Goal: Task Accomplishment & Management: Complete application form

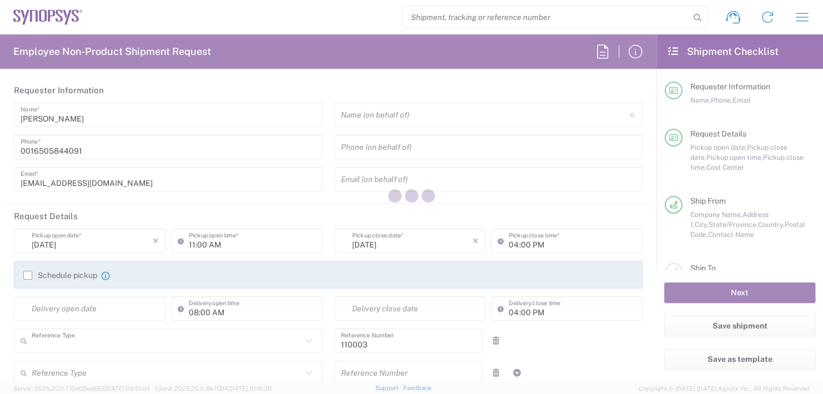
type input "Department"
type input "US01, FAC, MV/SV Fac 110003"
type input "[US_STATE]"
type input "[GEOGRAPHIC_DATA]"
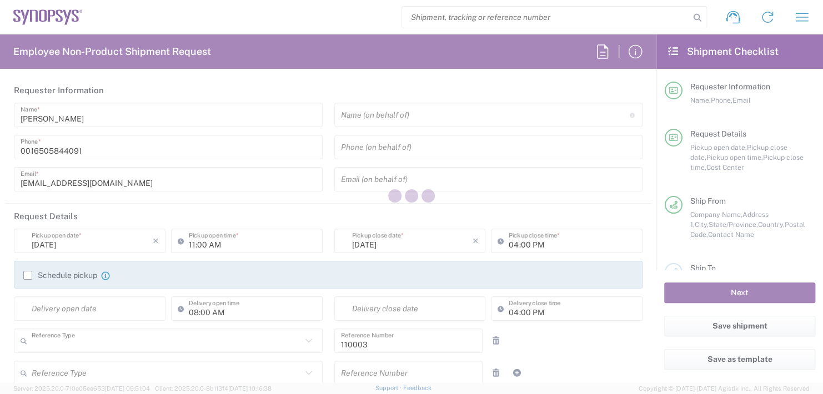
type input "Delivered at Place"
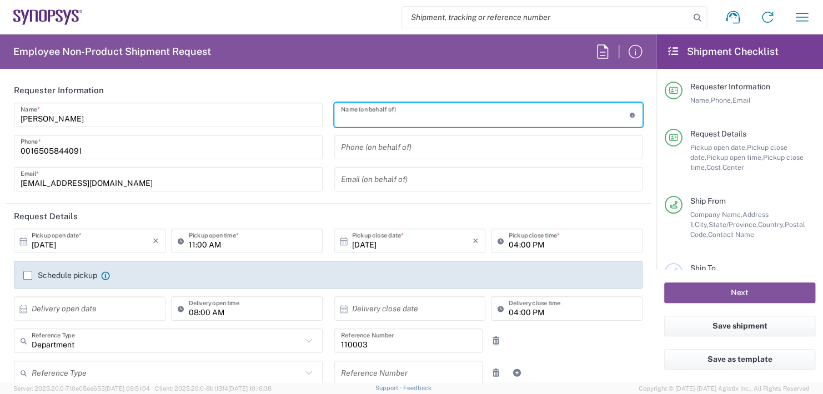
click at [383, 117] on input "text" at bounding box center [485, 114] width 289 height 19
type input "Headquarters USSV"
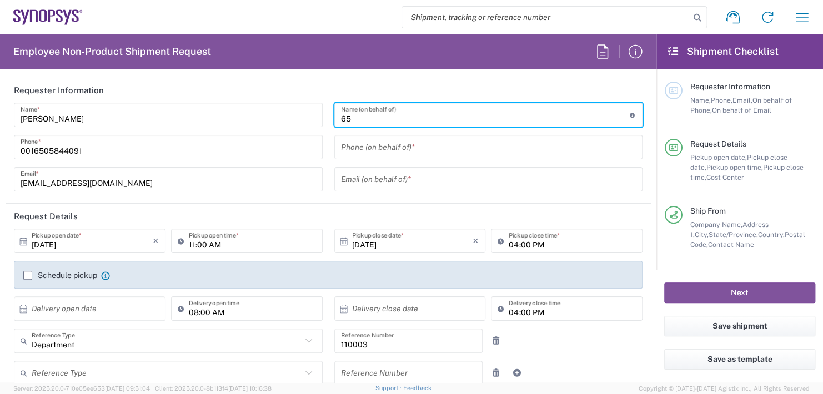
type input "6"
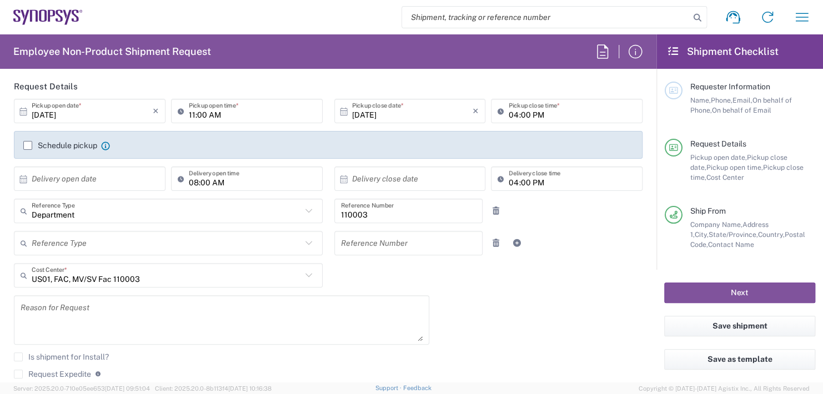
scroll to position [111, 0]
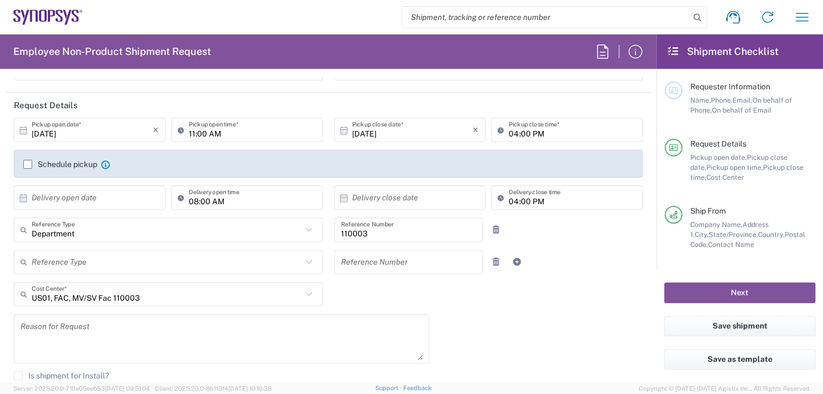
type input "Boba [PERSON_NAME]"
click at [220, 132] on input "11:00 AM" at bounding box center [252, 129] width 127 height 19
click at [220, 132] on input ":00 AM" at bounding box center [252, 129] width 127 height 19
type input ":"
type input "02:30 PM"
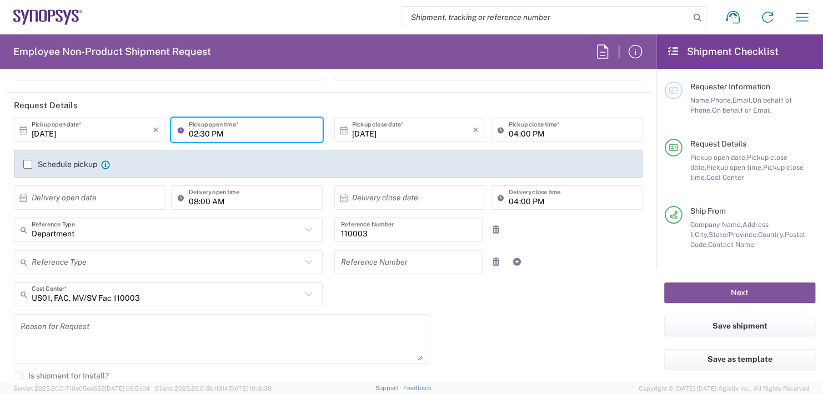
click at [541, 131] on input "04:00 PM" at bounding box center [571, 129] width 127 height 19
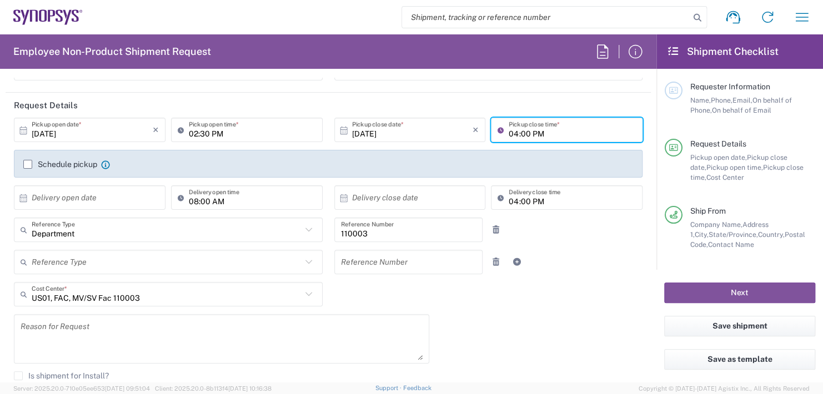
click at [541, 131] on input "04:00 PM" at bounding box center [571, 129] width 127 height 19
type input "0"
type input "02:30 PM"
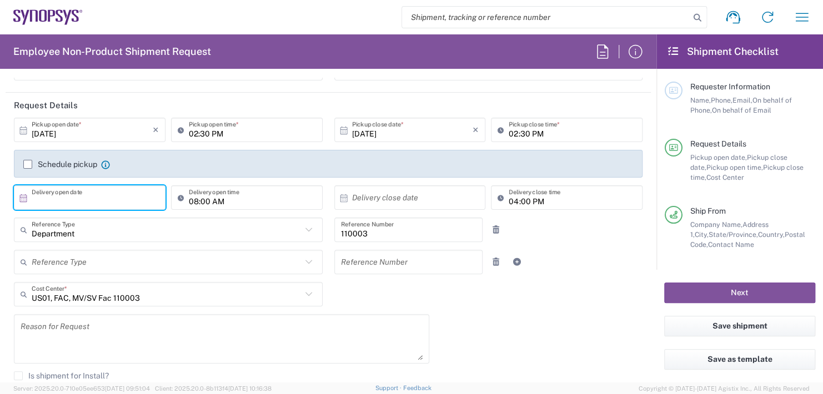
click at [90, 197] on input "text" at bounding box center [92, 197] width 121 height 19
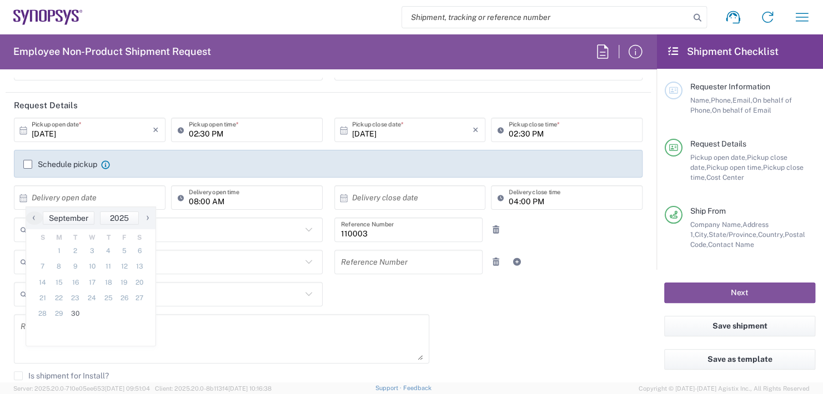
click at [149, 214] on span "›" at bounding box center [147, 217] width 17 height 13
click at [89, 250] on span "1" at bounding box center [91, 251] width 16 height 16
type input "[DATE]"
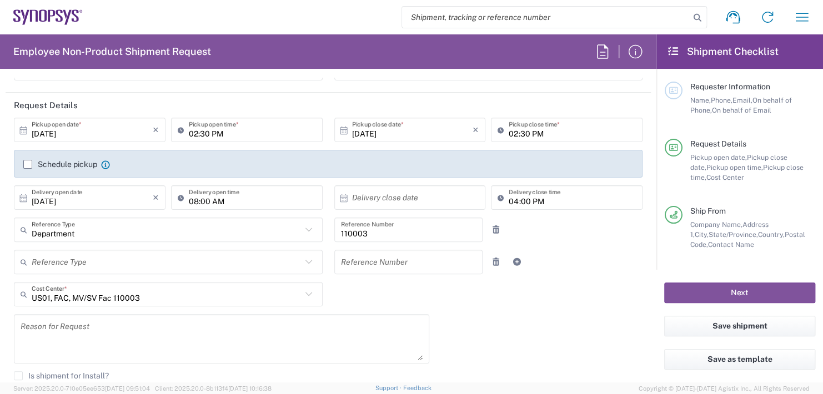
click at [230, 198] on input "08:00 AM" at bounding box center [252, 197] width 127 height 19
type input "11:00 AM"
click at [396, 193] on input "text" at bounding box center [412, 197] width 121 height 19
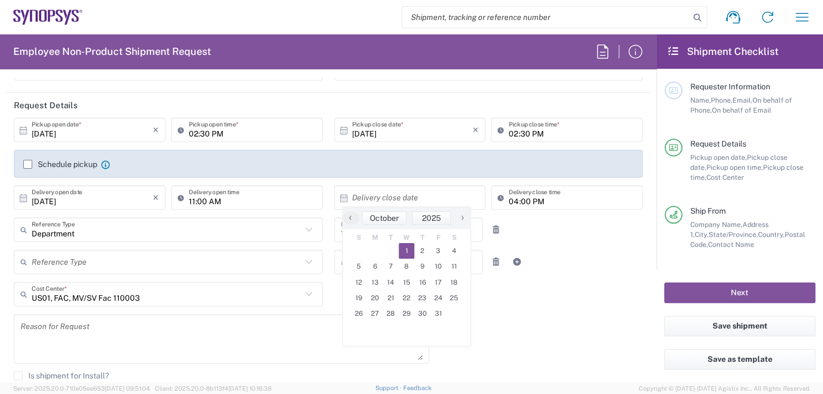
click at [405, 250] on span "1" at bounding box center [407, 251] width 16 height 16
type input "[DATE]"
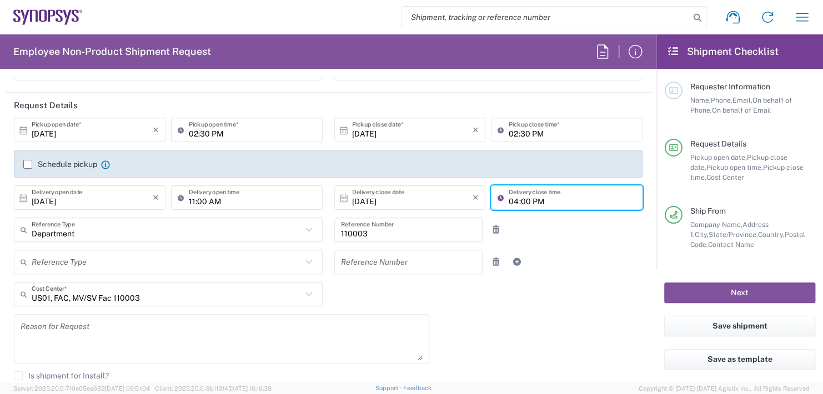
click at [534, 195] on input "04:00 PM" at bounding box center [571, 197] width 127 height 19
click at [539, 197] on input "04:00 PM" at bounding box center [571, 197] width 127 height 19
type input "0"
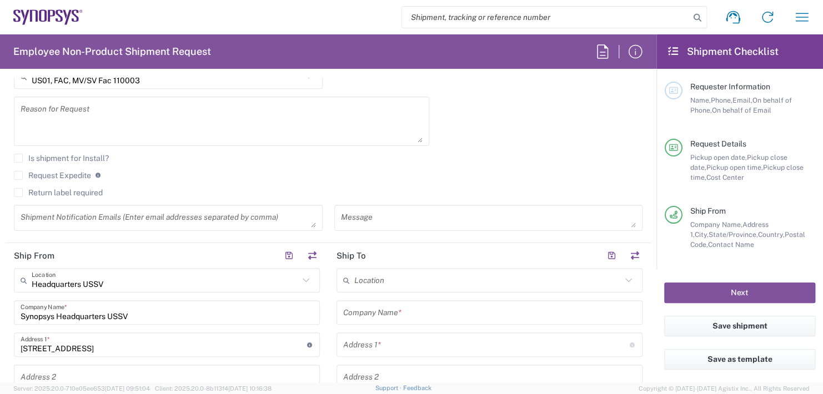
scroll to position [333, 0]
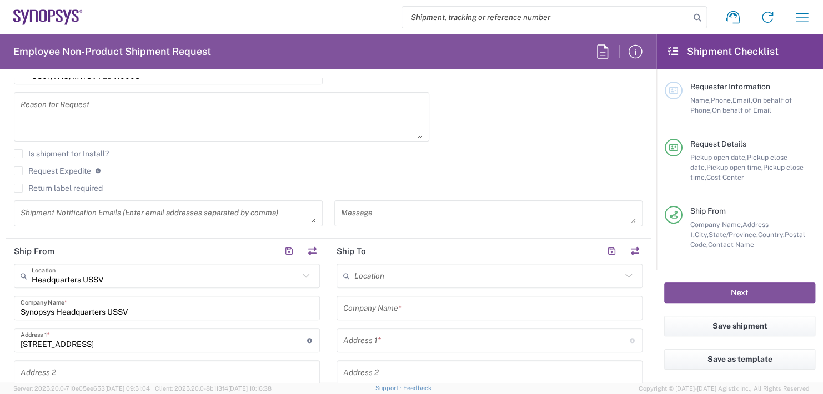
type input "11:00 AM"
click at [389, 267] on input "text" at bounding box center [487, 275] width 267 height 19
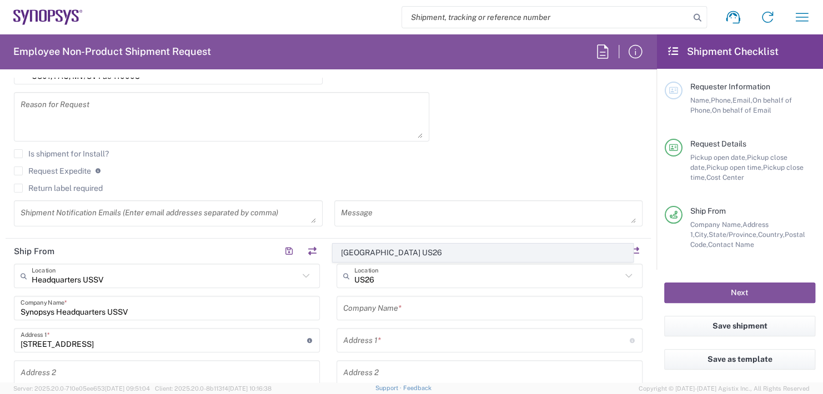
click at [371, 255] on span "[GEOGRAPHIC_DATA] US26" at bounding box center [482, 252] width 299 height 17
type input "[GEOGRAPHIC_DATA] US26"
type input "Synopsys Inc"
type input "1301 S Mopac Expy"
type input "[STREET_ADDRESS]"
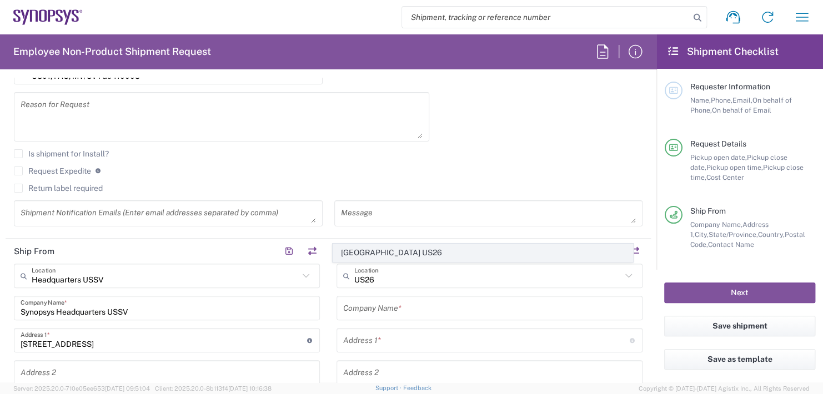
type input "Austin"
type input "[US_STATE]"
type input "78746"
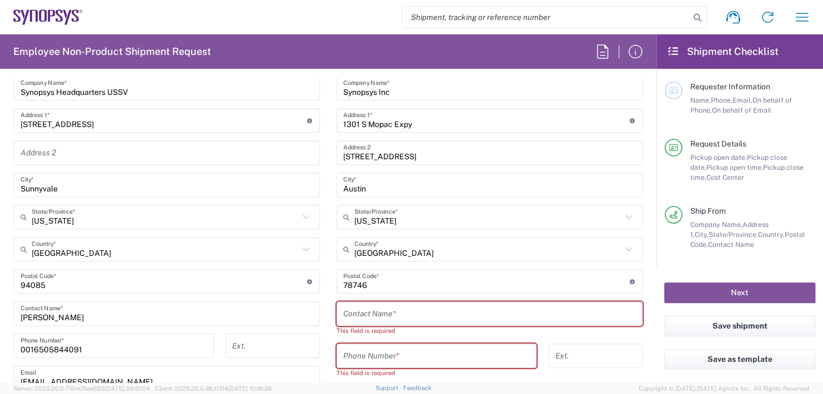
scroll to position [555, 0]
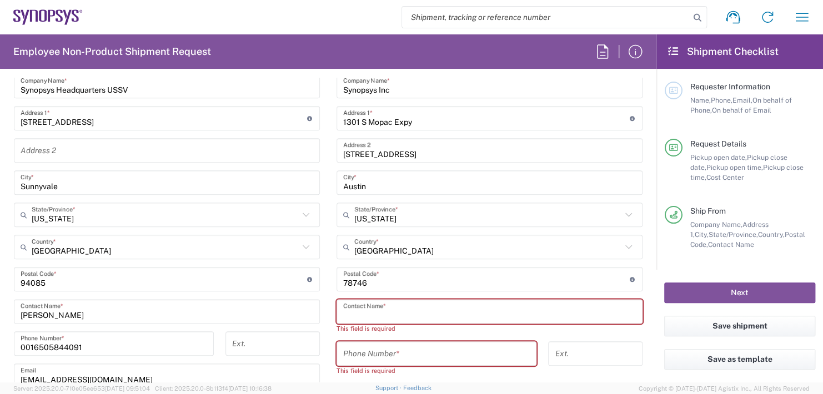
click at [380, 308] on input "text" at bounding box center [489, 311] width 293 height 19
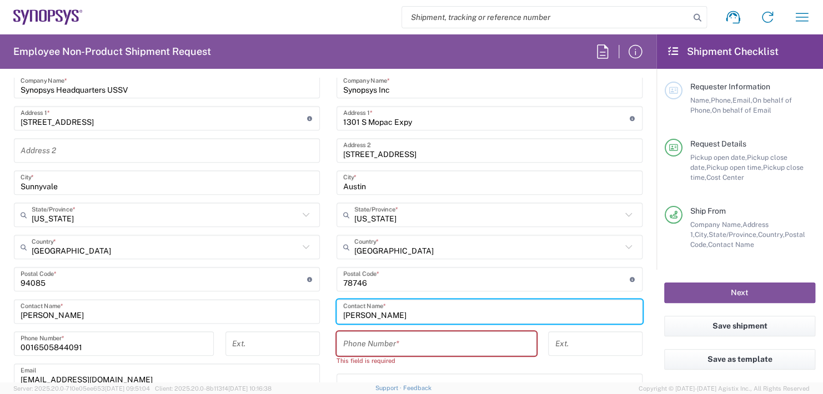
type input "[PERSON_NAME]"
click at [394, 331] on div "Phone Number *" at bounding box center [436, 343] width 200 height 24
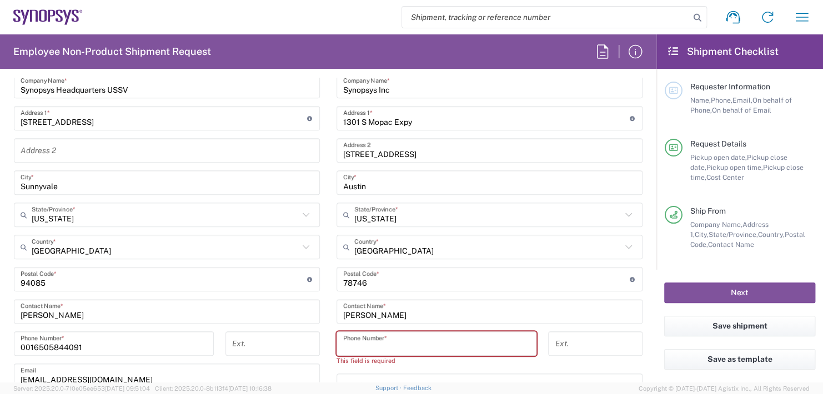
click at [387, 340] on input "tel" at bounding box center [436, 343] width 187 height 19
click at [366, 340] on input "tel" at bounding box center [436, 343] width 187 height 19
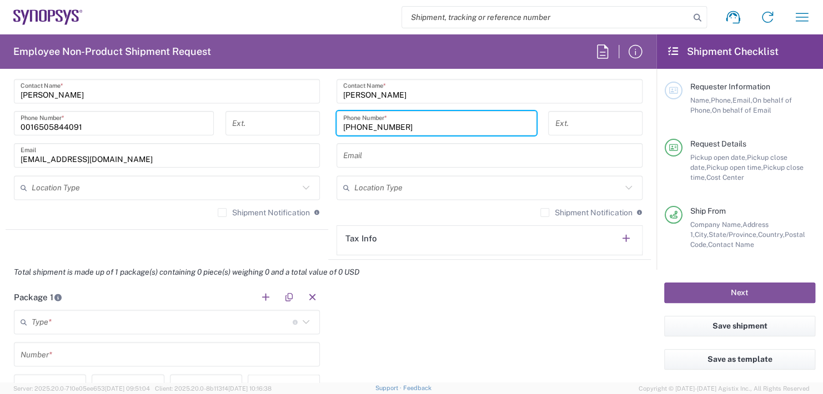
scroll to position [777, 0]
type input "[PHONE_NUMBER]"
click at [85, 314] on input "text" at bounding box center [162, 320] width 261 height 19
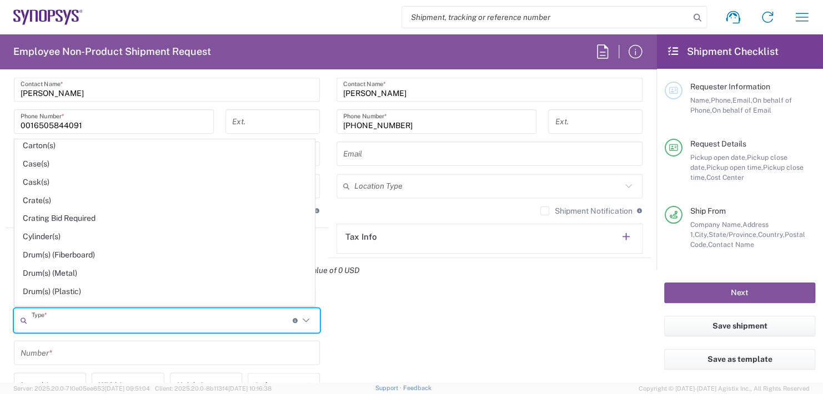
scroll to position [222, 0]
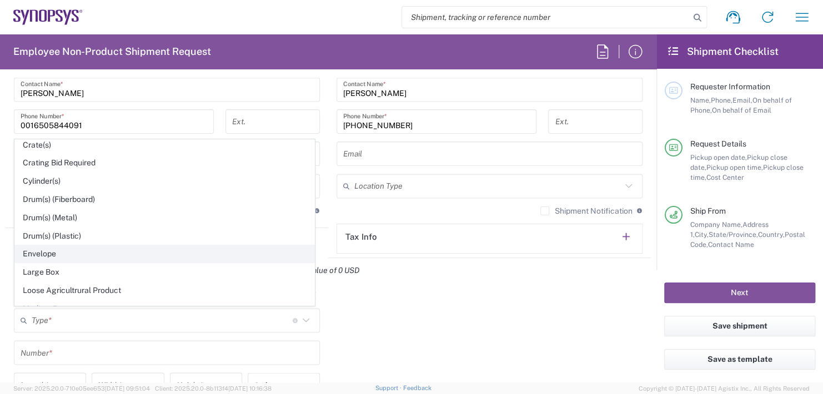
click at [36, 248] on span "Envelope" at bounding box center [164, 253] width 299 height 17
type input "Envelope"
type input "1"
type input "9.5"
type input "12.5"
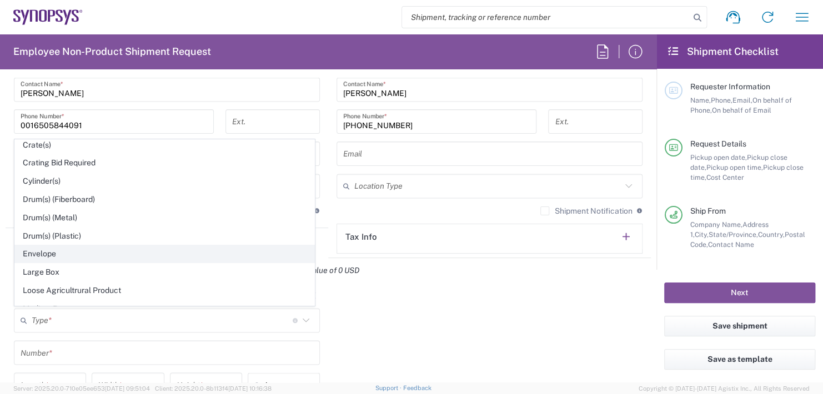
type input "0.25"
type input "1"
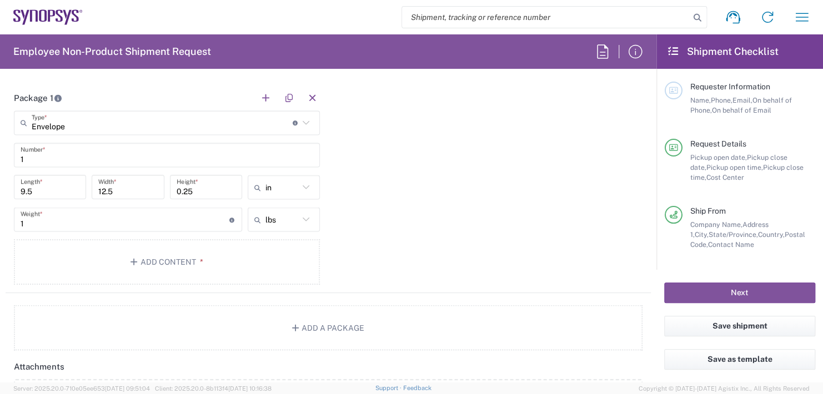
scroll to position [999, 0]
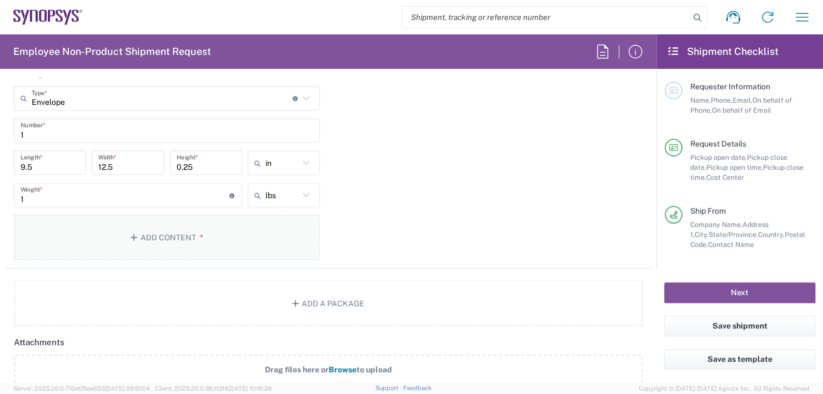
click at [163, 236] on button "Add Content *" at bounding box center [167, 238] width 306 height 46
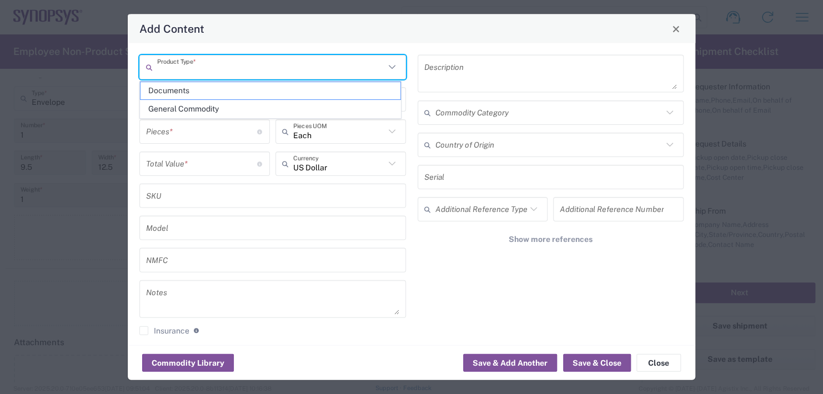
click at [185, 65] on input "text" at bounding box center [271, 66] width 228 height 19
click at [176, 109] on span "General Commodity" at bounding box center [270, 108] width 260 height 17
type input "General Commodity"
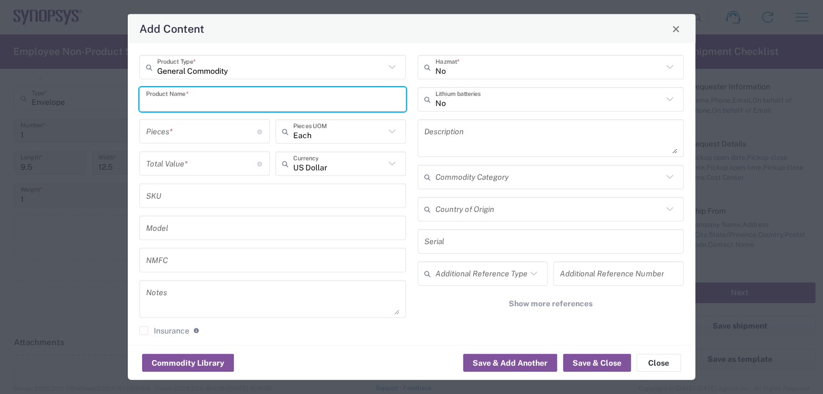
click at [181, 96] on input "text" at bounding box center [272, 98] width 253 height 19
type input "Name plate"
click at [178, 128] on input "number" at bounding box center [201, 131] width 111 height 19
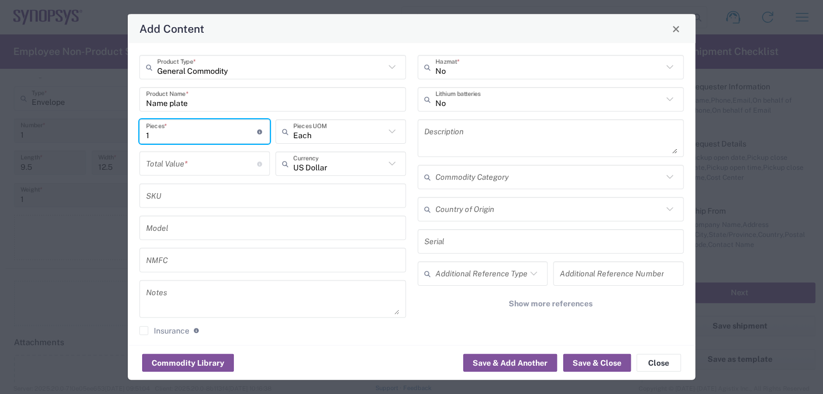
type input "1"
click at [194, 164] on input "number" at bounding box center [201, 163] width 111 height 19
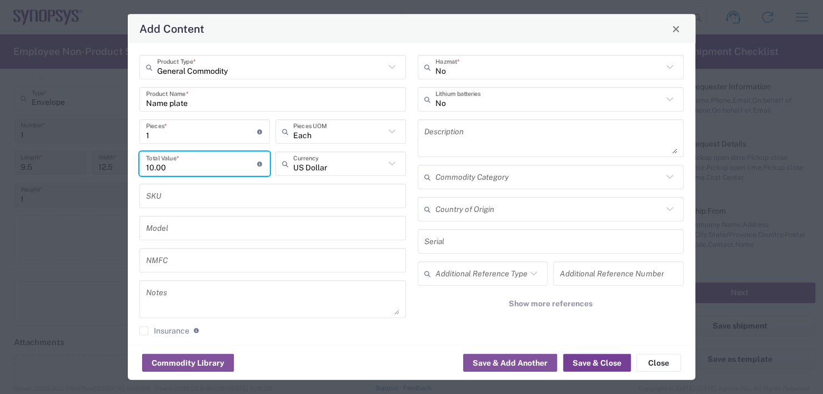
type input "10.00"
click at [576, 359] on button "Save & Close" at bounding box center [597, 363] width 68 height 18
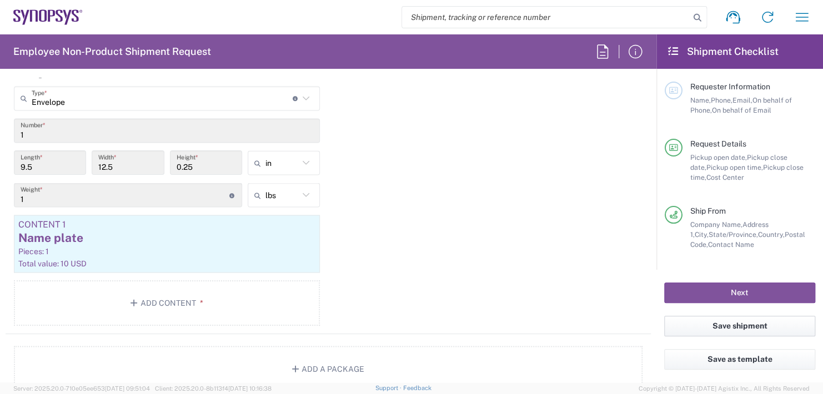
click at [727, 323] on button "Save shipment" at bounding box center [739, 326] width 151 height 21
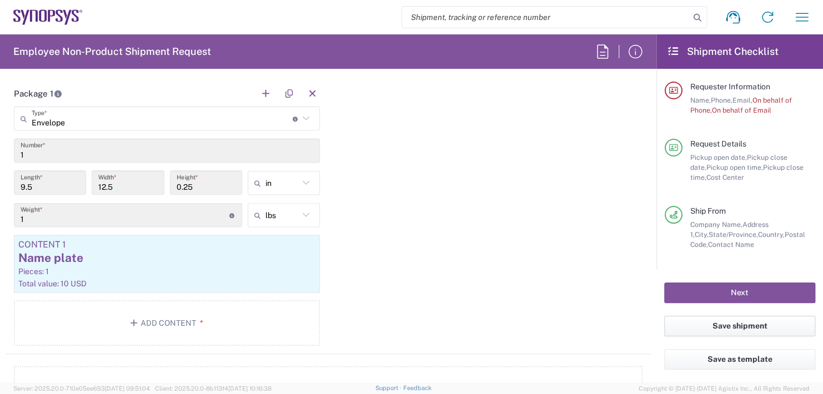
scroll to position [1019, 0]
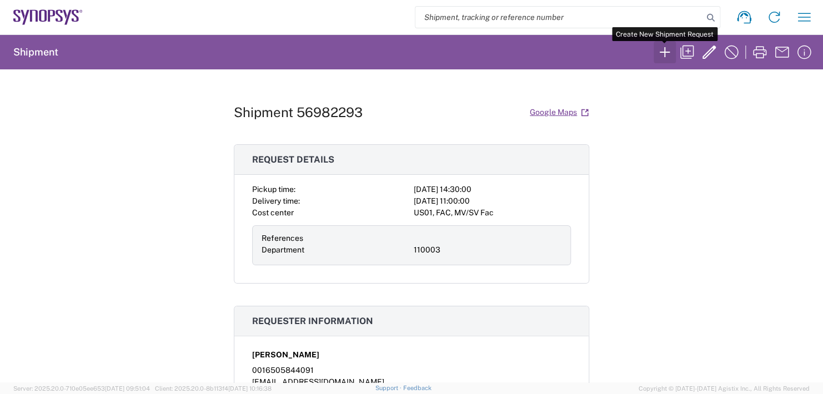
click at [666, 50] on icon "button" at bounding box center [665, 52] width 18 height 18
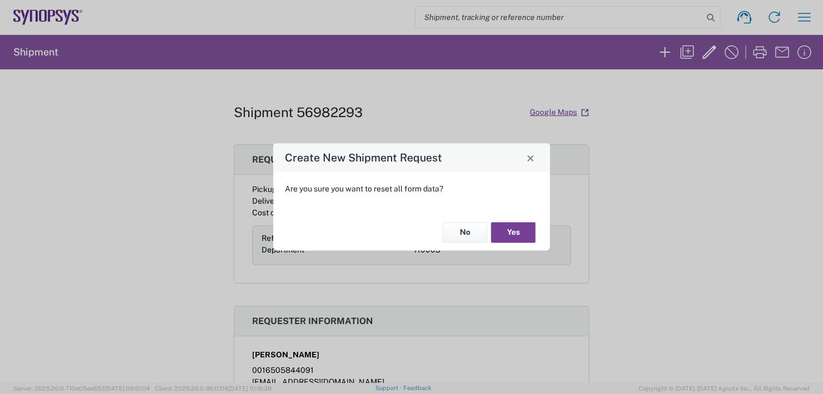
click at [518, 230] on button "Yes" at bounding box center [513, 232] width 44 height 21
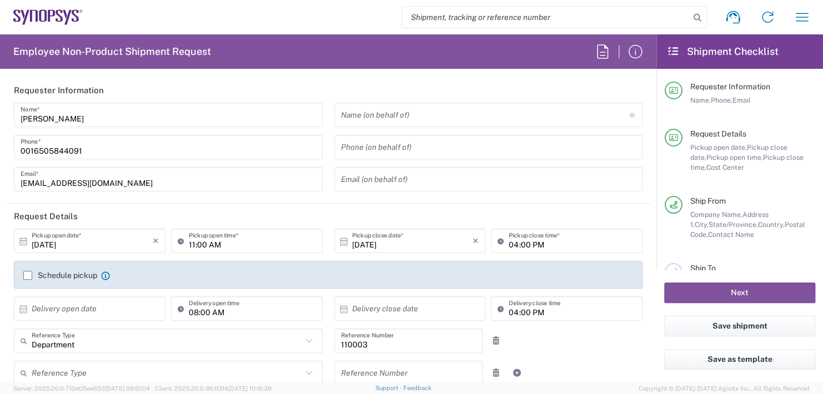
type input "US01, FAC, MV/SV Fac 110003"
type input "[US_STATE]"
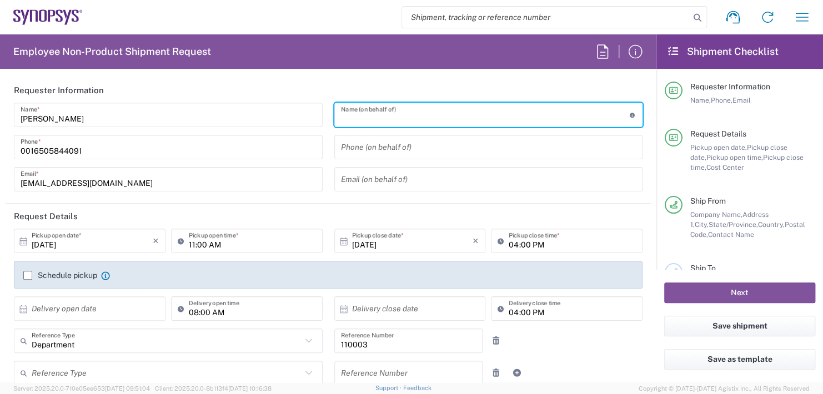
click at [406, 123] on input "text" at bounding box center [485, 114] width 289 height 19
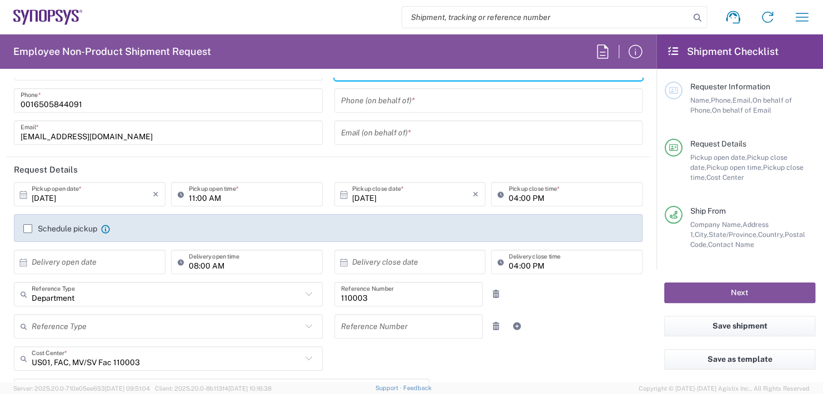
scroll to position [111, 0]
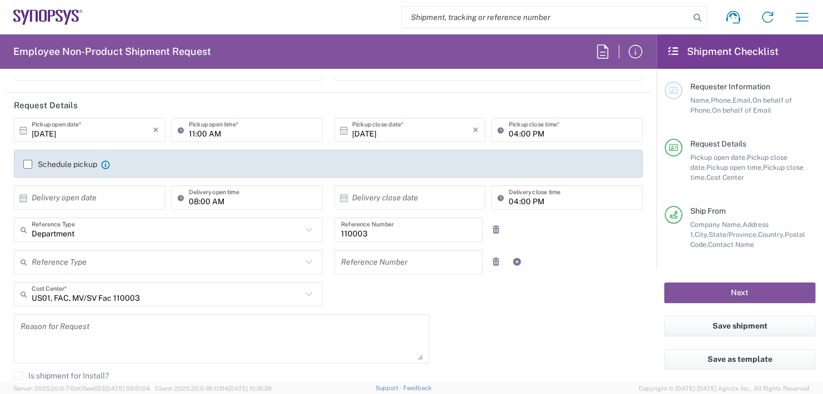
type input "Boba [PERSON_NAME]"
click at [227, 131] on input "11:00 AM" at bounding box center [252, 129] width 127 height 19
click at [230, 132] on input "11:00 AM" at bounding box center [252, 129] width 127 height 19
type input "1"
type input "02:30 PM"
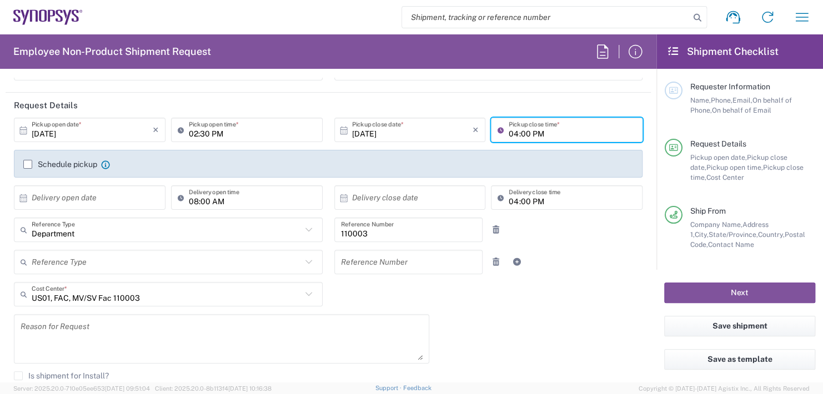
click at [540, 130] on input "04:00 PM" at bounding box center [571, 129] width 127 height 19
click at [540, 131] on input ":00 PM" at bounding box center [571, 129] width 127 height 19
type input ":"
type input "02:30 PM"
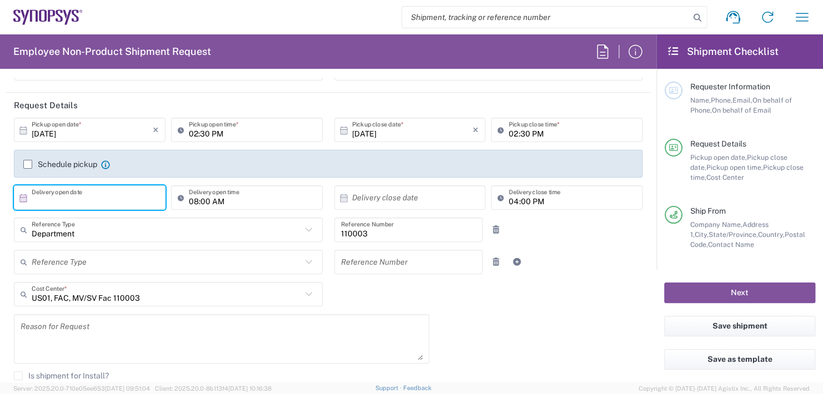
click at [92, 199] on input "text" at bounding box center [92, 197] width 121 height 19
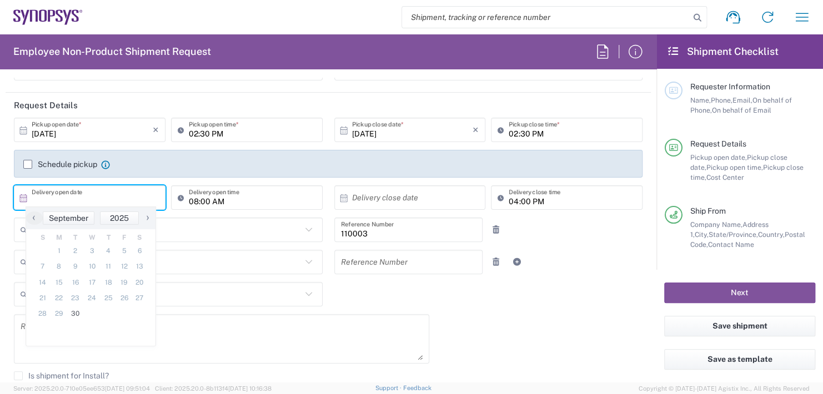
click at [149, 215] on span "›" at bounding box center [147, 217] width 17 height 13
click at [90, 249] on span "1" at bounding box center [91, 251] width 16 height 16
type input "[DATE]"
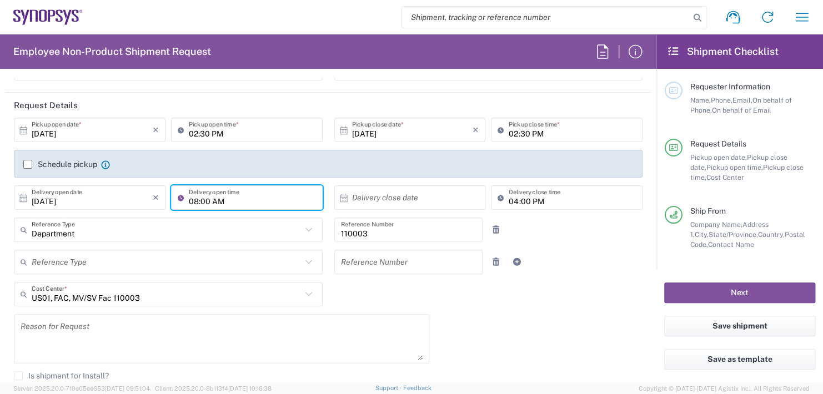
click at [248, 198] on input "08:00 AM" at bounding box center [252, 197] width 127 height 19
click at [220, 201] on input "08:00 AM" at bounding box center [252, 197] width 127 height 19
type input "0"
type input "11:00 AM"
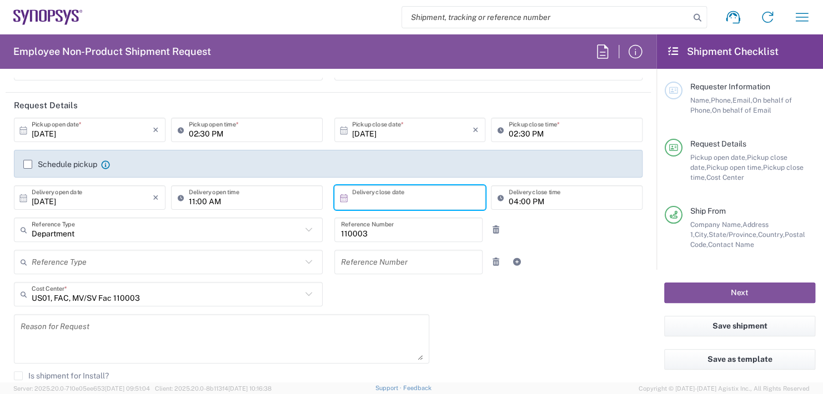
click at [368, 189] on input "text" at bounding box center [412, 197] width 121 height 19
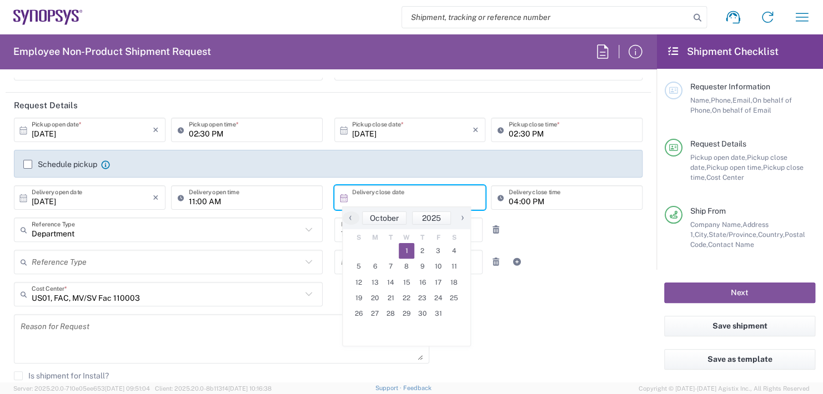
click at [403, 250] on span "1" at bounding box center [407, 251] width 16 height 16
type input "[DATE]"
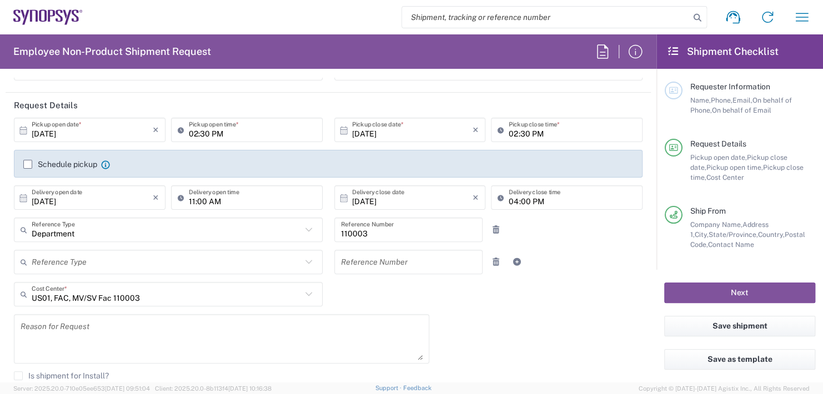
click at [539, 199] on input "04:00 PM" at bounding box center [571, 197] width 127 height 19
click at [538, 199] on input ":00 PM" at bounding box center [571, 197] width 127 height 19
type input ":"
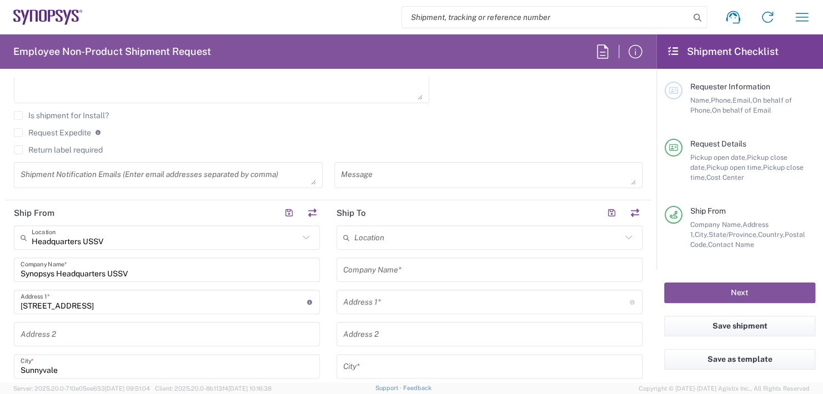
scroll to position [389, 0]
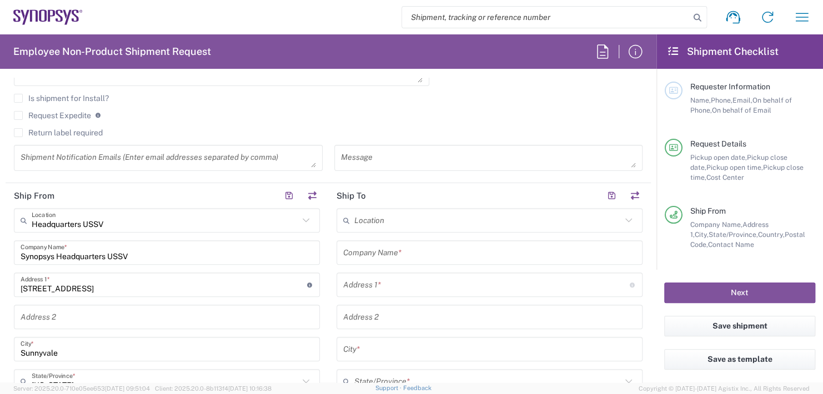
type input "11:00 AM"
click at [371, 219] on input "text" at bounding box center [487, 220] width 267 height 19
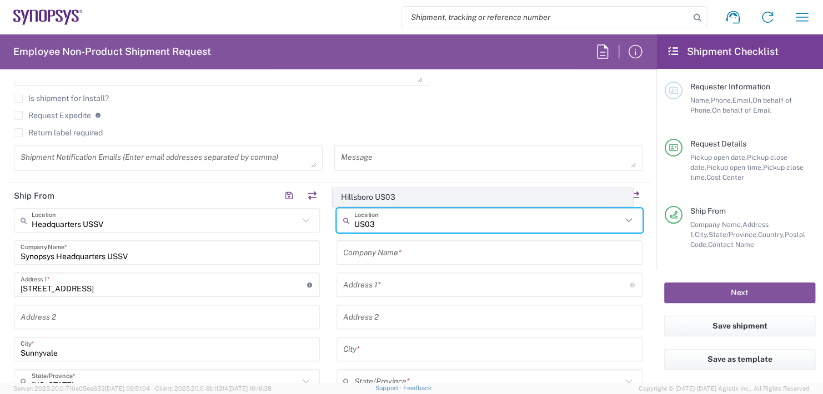
click at [387, 197] on span "Hillsboro US03" at bounding box center [482, 197] width 299 height 17
type input "Hillsboro US03"
type input "Synopsys Inc"
type input "[STREET_ADDRESS][PERSON_NAME]"
type input "Suite 400"
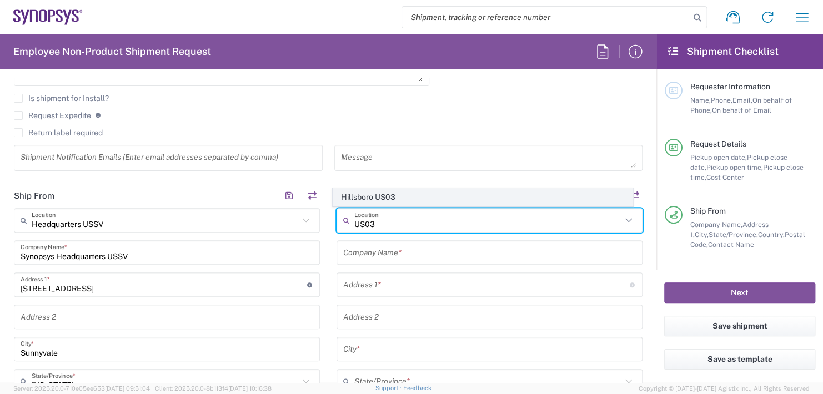
type input "Hillsboro"
type input "[US_STATE]"
type input "97124"
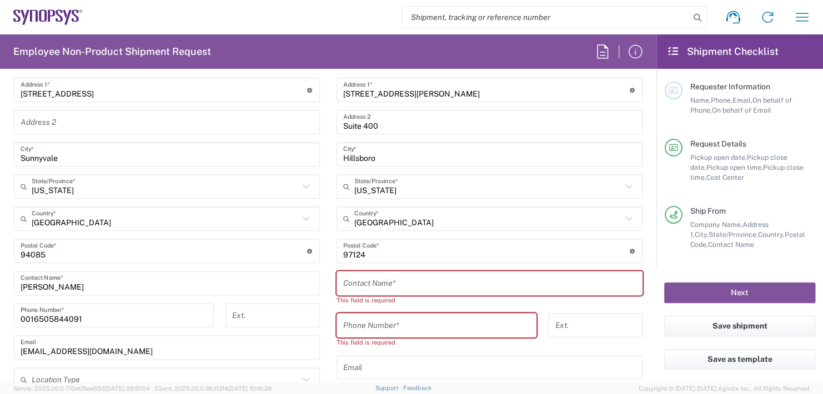
scroll to position [611, 0]
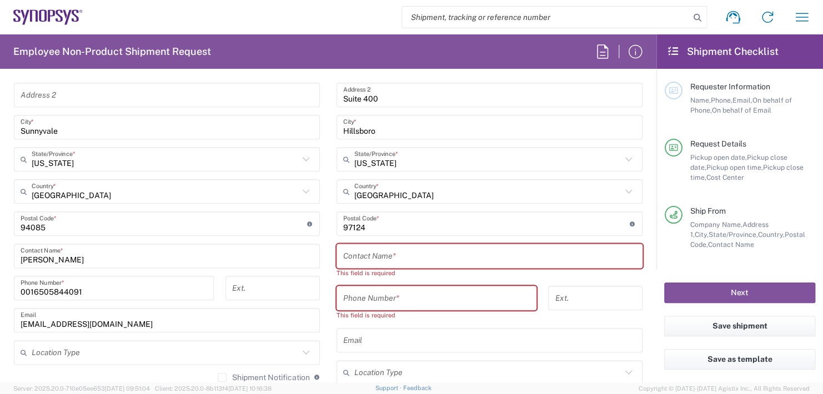
click at [368, 253] on input "text" at bounding box center [489, 255] width 293 height 19
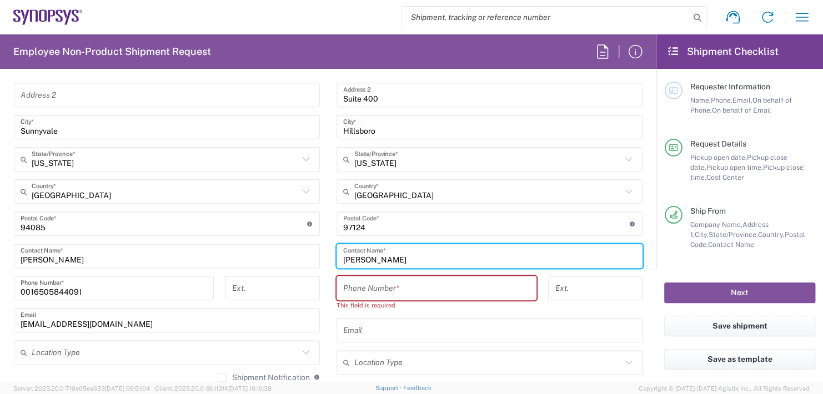
type input "[PERSON_NAME]"
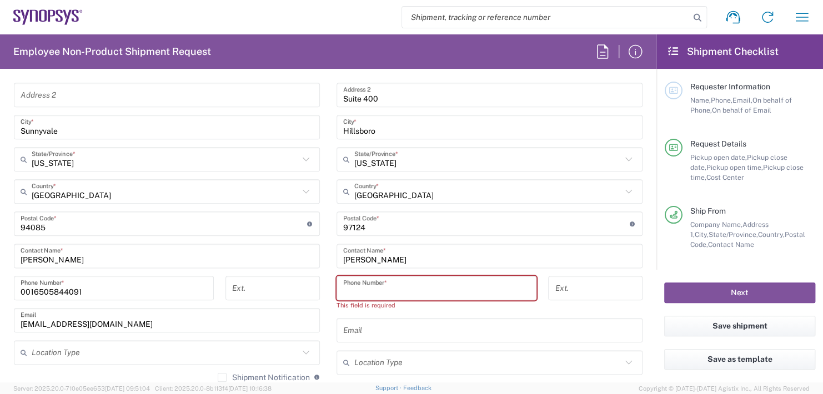
click at [376, 288] on input "tel" at bounding box center [436, 288] width 187 height 19
click at [356, 286] on input "tel" at bounding box center [436, 288] width 187 height 19
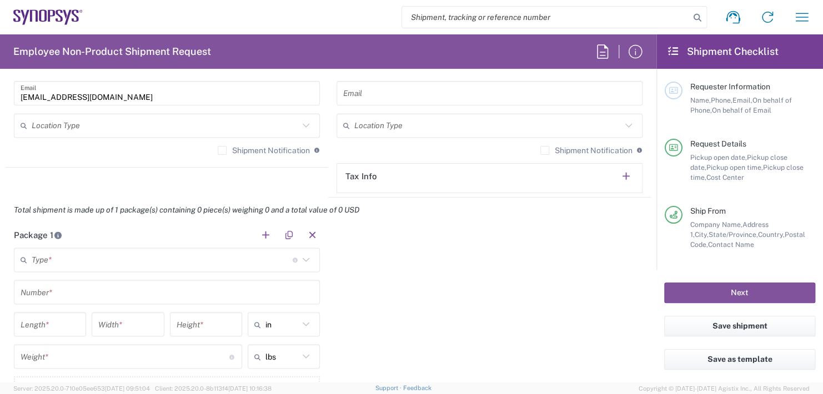
scroll to position [888, 0]
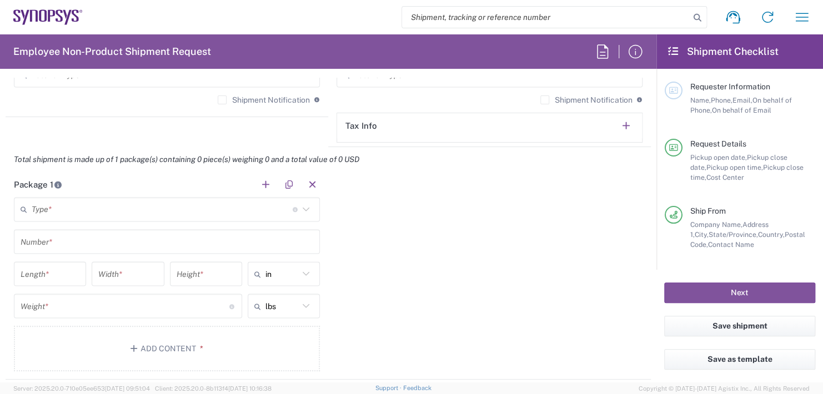
type input "[PHONE_NUMBER]"
click at [54, 206] on input "text" at bounding box center [162, 209] width 261 height 19
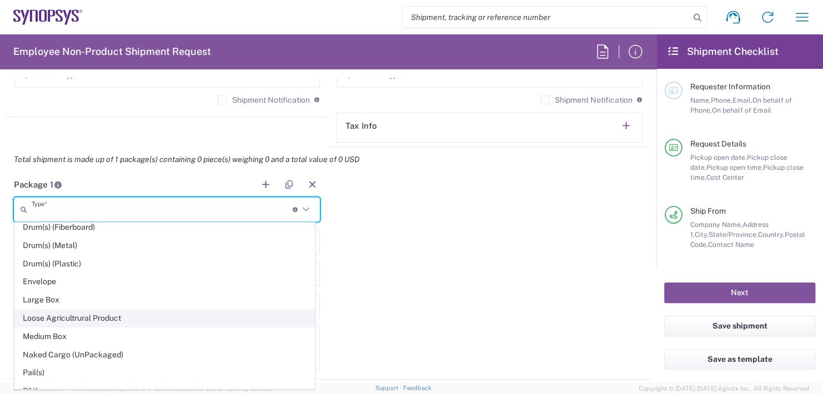
scroll to position [278, 0]
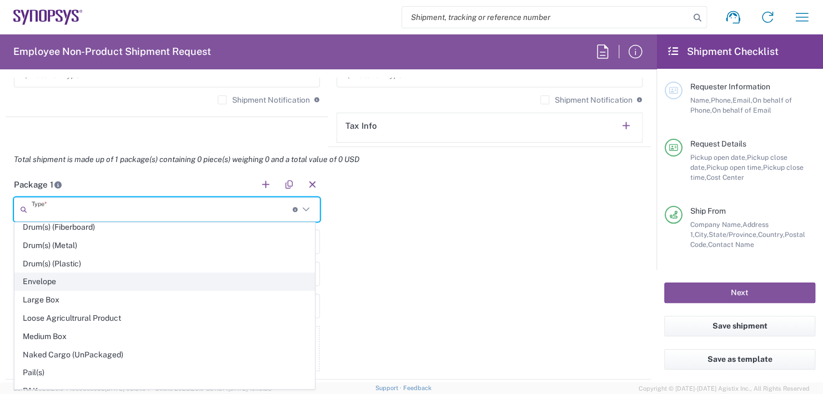
click at [38, 280] on span "Envelope" at bounding box center [164, 281] width 299 height 17
type input "Envelope"
type input "1"
type input "9.5"
type input "12.5"
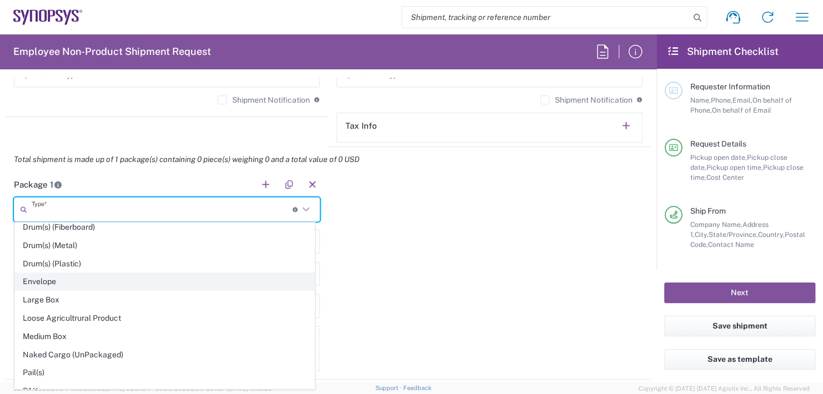
type input "0.25"
type input "1"
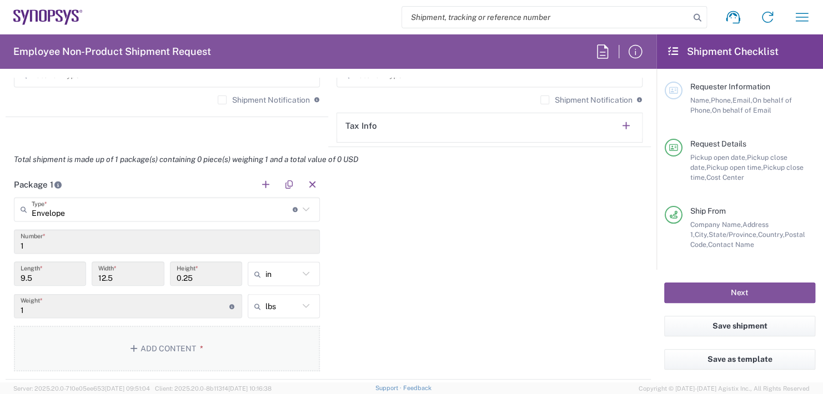
click at [171, 341] on button "Add Content *" at bounding box center [167, 349] width 306 height 46
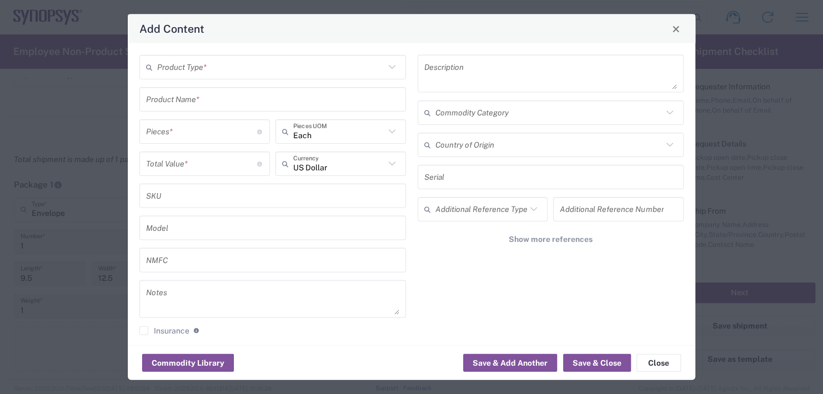
click at [203, 64] on input "text" at bounding box center [271, 66] width 228 height 19
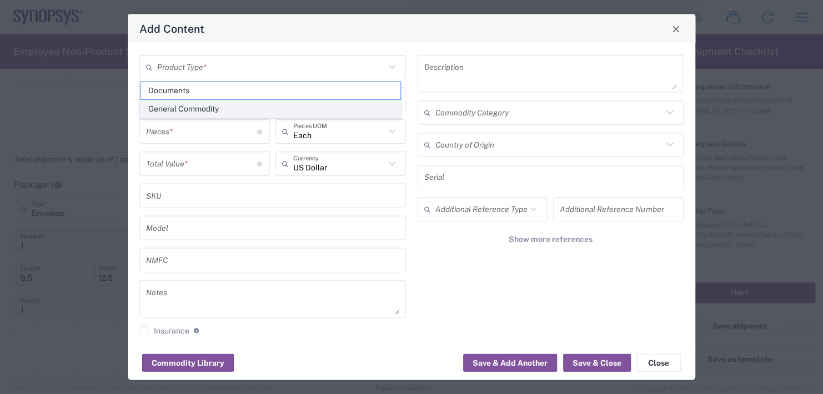
click at [184, 107] on span "General Commodity" at bounding box center [270, 108] width 260 height 17
type input "General Commodity"
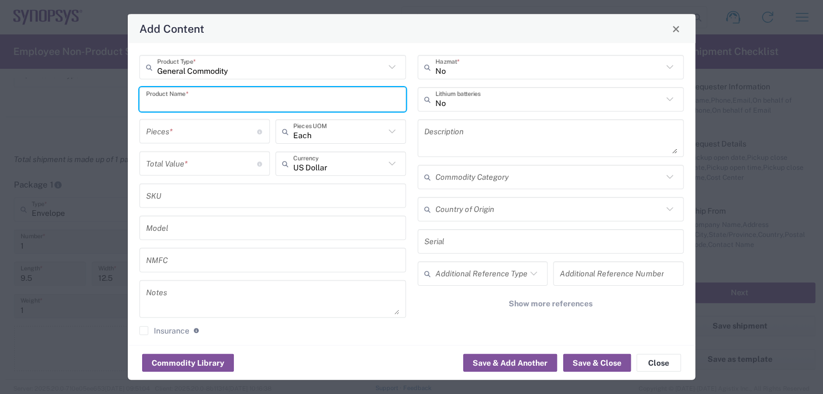
click at [183, 97] on input "text" at bounding box center [272, 98] width 253 height 19
type input "Name Plate"
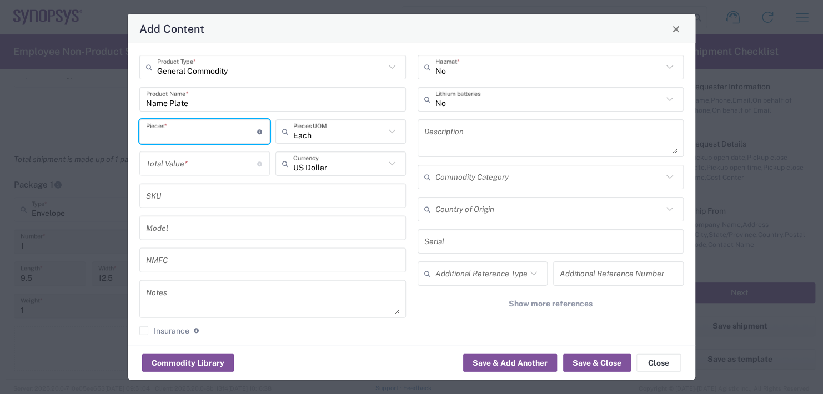
click at [188, 128] on input "number" at bounding box center [201, 131] width 111 height 19
type input "1"
click at [194, 163] on input "number" at bounding box center [201, 163] width 111 height 19
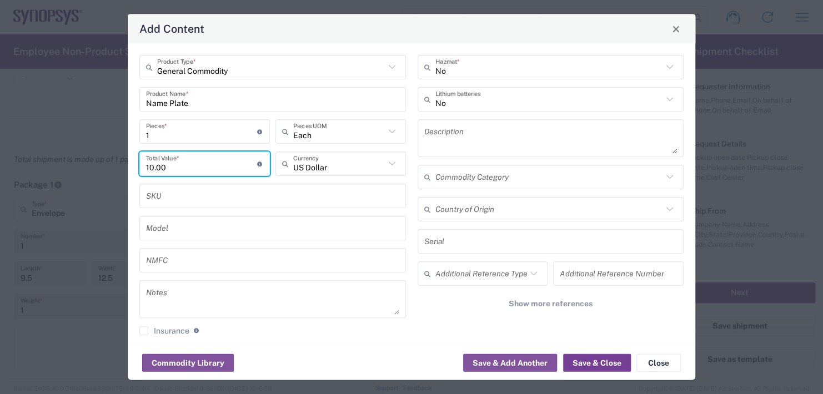
type input "10.00"
click at [583, 360] on button "Save & Close" at bounding box center [597, 363] width 68 height 18
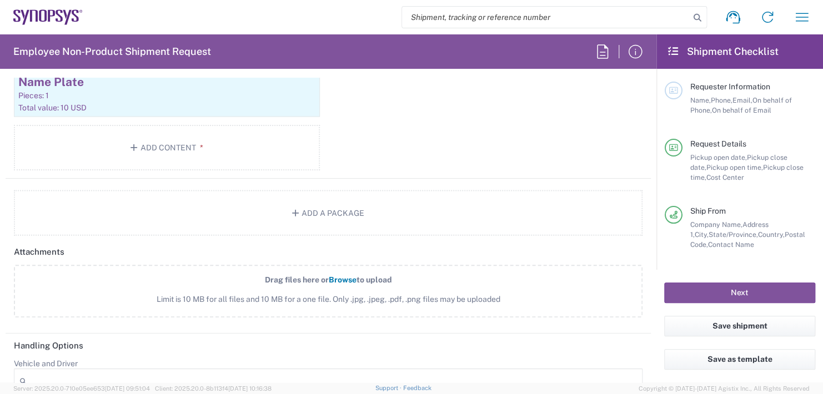
scroll to position [1221, 0]
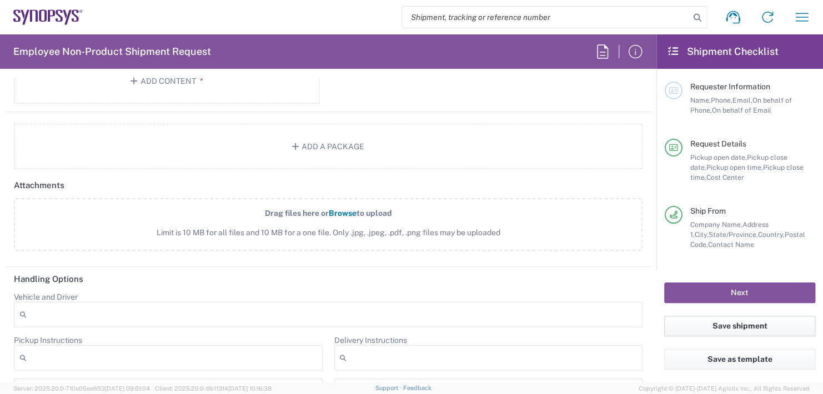
click at [714, 326] on button "Save shipment" at bounding box center [739, 326] width 151 height 21
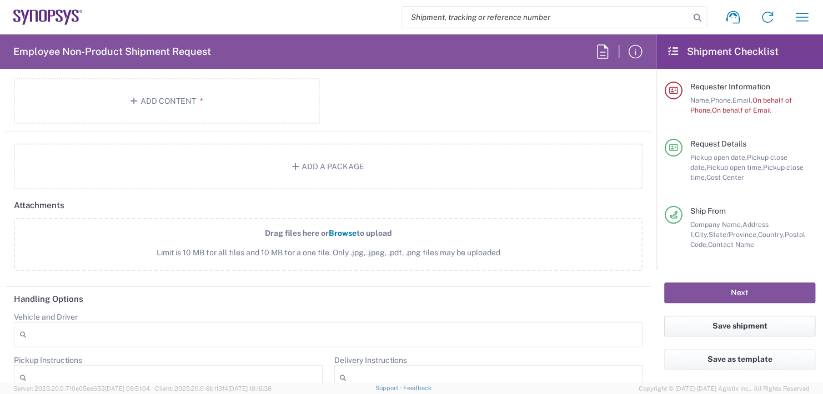
scroll to position [1241, 0]
